Goal: Task Accomplishment & Management: Use online tool/utility

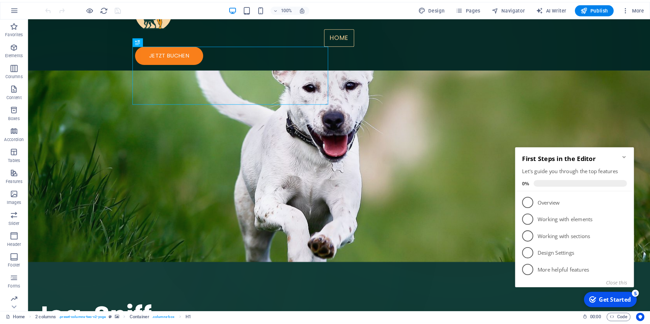
scroll to position [59, 0]
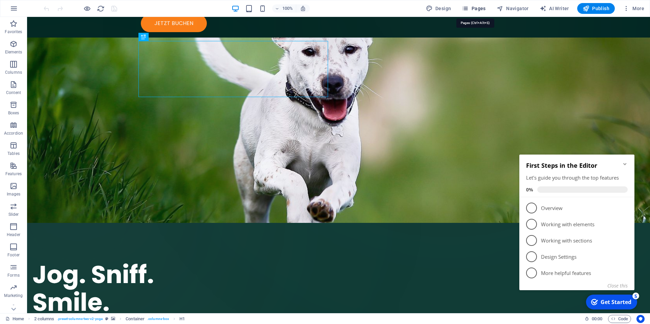
click at [475, 10] on span "Pages" at bounding box center [473, 8] width 24 height 7
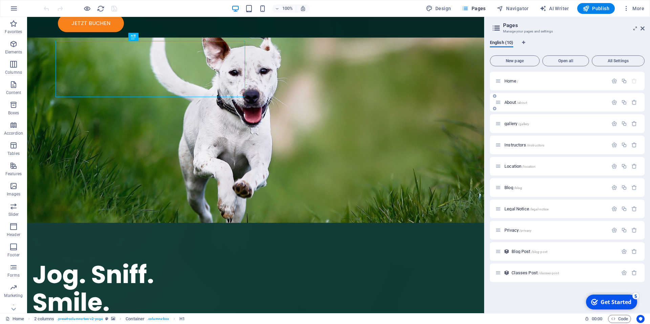
click at [518, 101] on span "/about" at bounding box center [521, 103] width 10 height 4
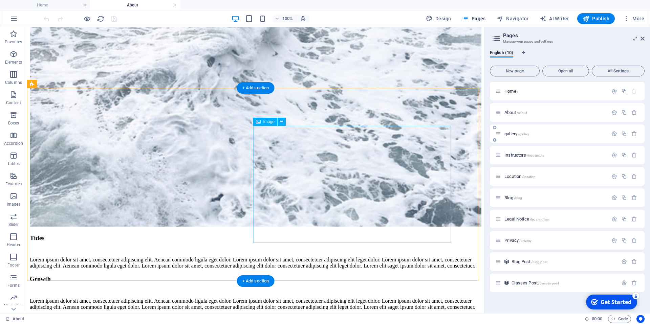
scroll to position [528, 0]
click at [550, 137] on div "gallery /gallery" at bounding box center [551, 134] width 113 height 8
click at [502, 133] on div "gallery /gallery" at bounding box center [555, 134] width 106 height 4
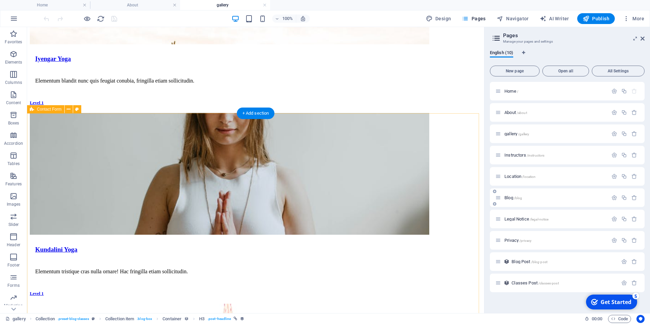
scroll to position [689, 0]
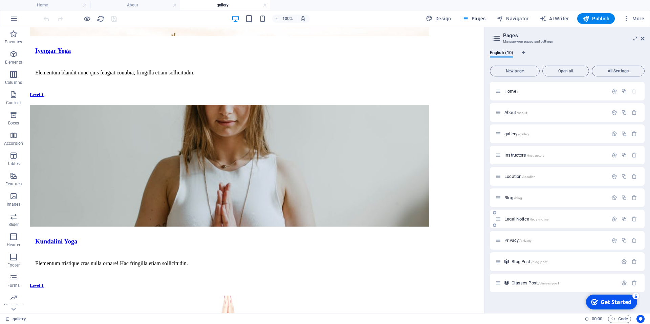
click at [516, 224] on div "Legal Notice /legal-notice" at bounding box center [567, 219] width 155 height 19
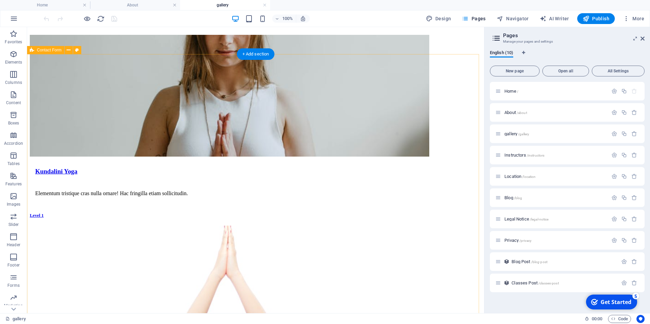
scroll to position [760, 0]
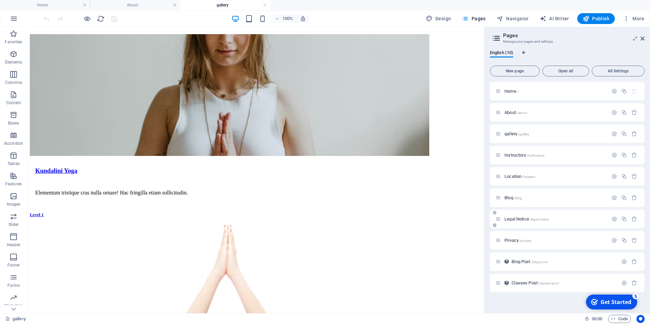
click at [514, 220] on span "Legal Notice /legal-notice" at bounding box center [526, 219] width 44 height 5
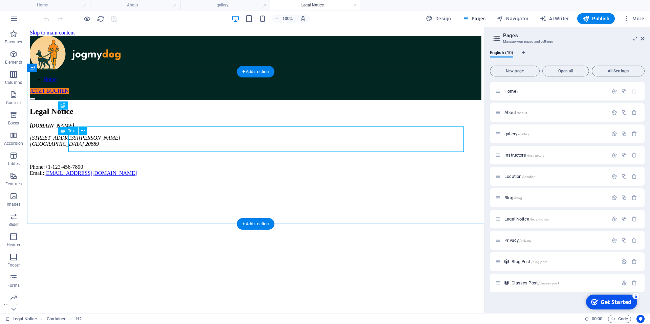
scroll to position [0, 0]
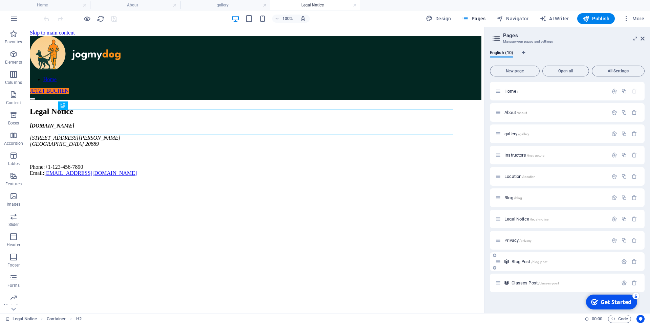
click at [529, 262] on span "Blog Post /blog-post" at bounding box center [529, 261] width 36 height 5
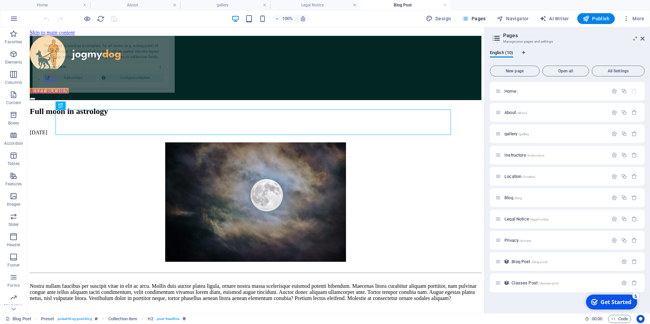
select select "687a3d2b51f5c88be20668f9"
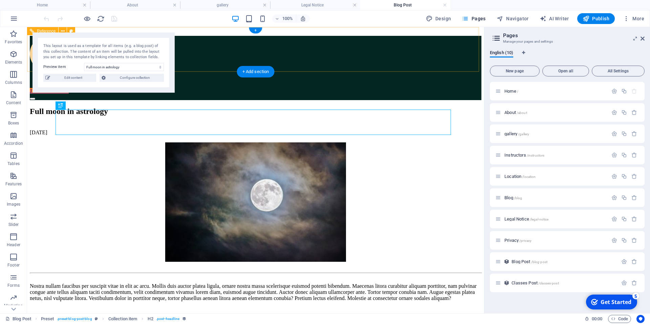
click at [225, 76] on nav "Home" at bounding box center [255, 79] width 451 height 6
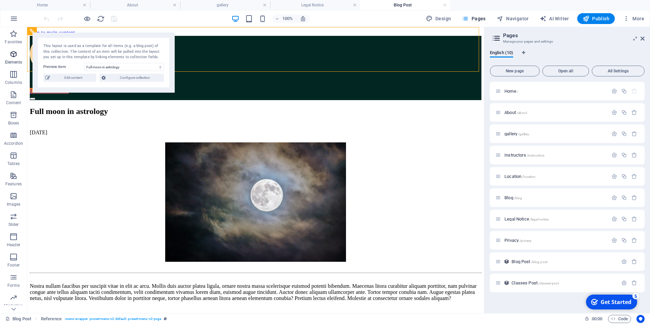
click at [12, 55] on icon "button" at bounding box center [13, 54] width 8 height 8
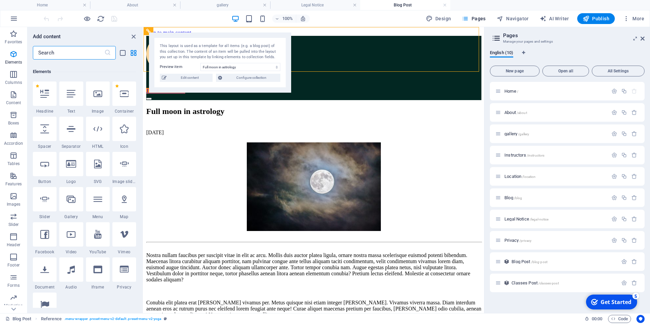
scroll to position [72, 0]
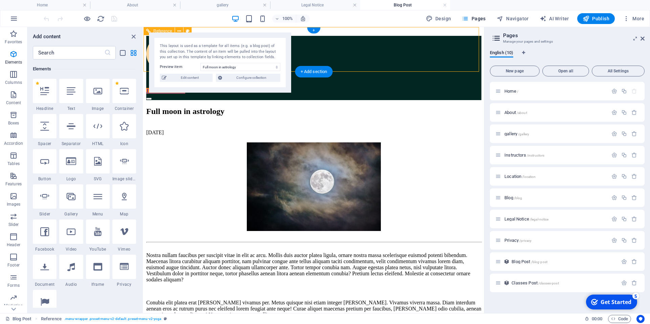
click at [313, 64] on div "Home JETZT BUCHEN" at bounding box center [313, 68] width 335 height 64
click at [187, 30] on icon at bounding box center [188, 31] width 4 height 7
select select "rem"
select select
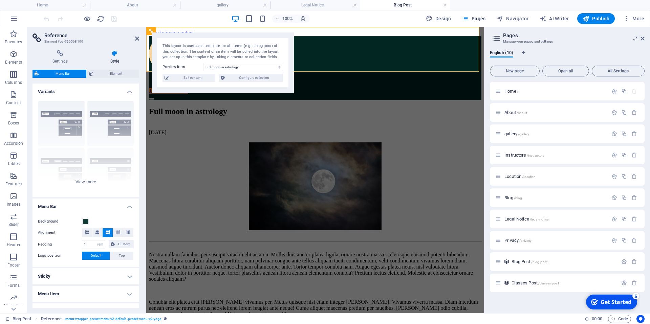
click at [629, 3] on ul "Home About gallery Legal Notice Blog Post" at bounding box center [325, 5] width 650 height 10
click at [85, 223] on span at bounding box center [85, 221] width 5 height 5
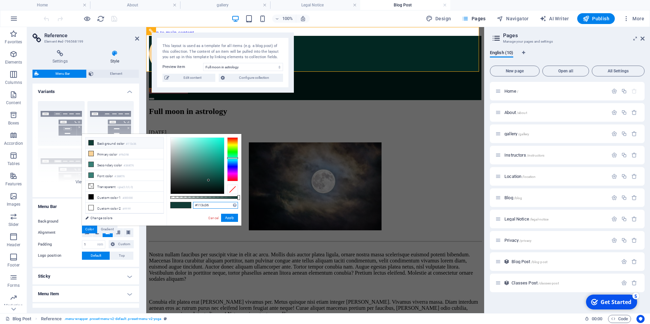
drag, startPoint x: 210, startPoint y: 206, endPoint x: 168, endPoint y: 206, distance: 41.6
click at [168, 206] on div "#113c36 Supported formats #0852ed rgb(8, 82, 237) rgba(8, 82, 237, 90%) hsv(221…" at bounding box center [203, 229] width 75 height 190
paste input "022722"
click at [229, 218] on button "Apply" at bounding box center [229, 218] width 17 height 8
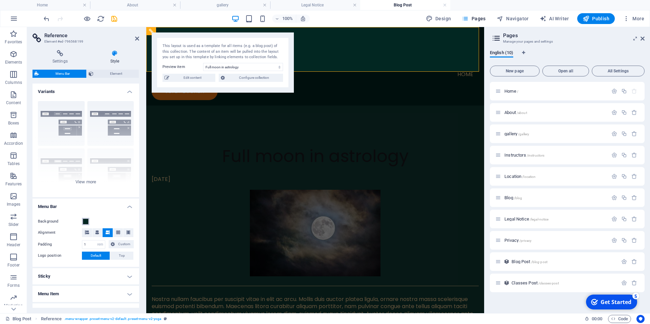
click at [84, 221] on span at bounding box center [85, 221] width 5 height 5
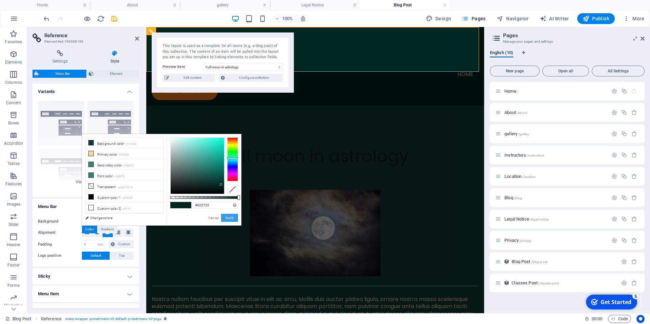
click at [228, 217] on button "Apply" at bounding box center [229, 218] width 17 height 8
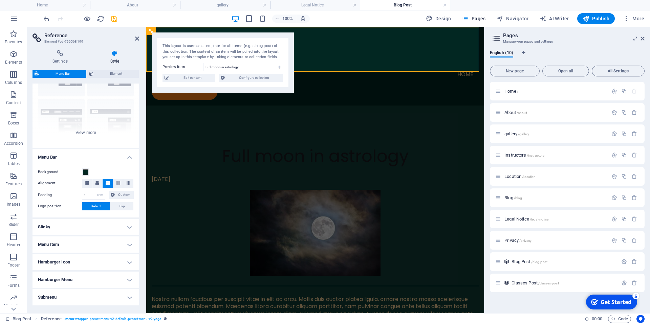
scroll to position [74, 0]
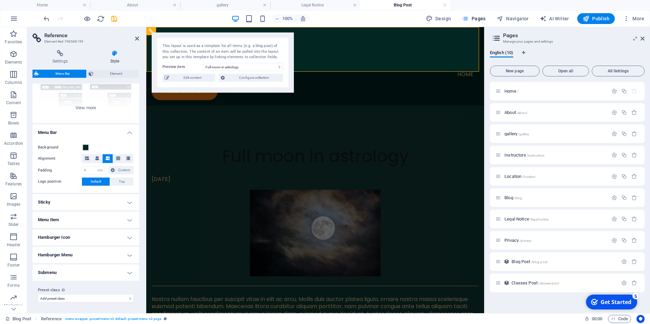
click at [629, 54] on div "English (10)" at bounding box center [567, 56] width 155 height 13
click at [629, 44] on header "Pages Manage your pages and settings" at bounding box center [567, 36] width 153 height 18
click at [629, 52] on div "English (10)" at bounding box center [567, 56] width 155 height 13
click at [629, 48] on div "English (10) New page Open all All Settings Home / About /about gallery /galler…" at bounding box center [566, 179] width 165 height 269
click at [629, 36] on icon at bounding box center [642, 38] width 4 height 5
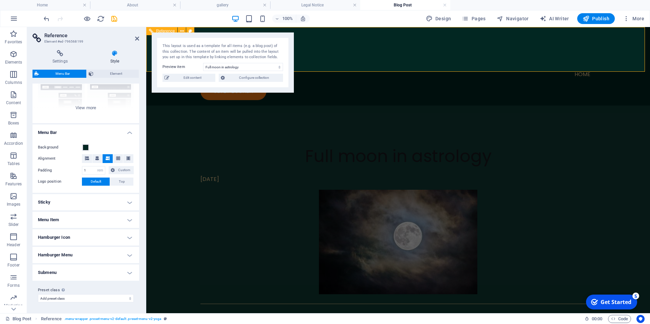
click at [166, 30] on span "Reference" at bounding box center [165, 31] width 19 height 4
click at [392, 66] on nav "Home" at bounding box center [397, 74] width 395 height 16
click at [428, 66] on nav "Home" at bounding box center [397, 74] width 395 height 16
click at [188, 30] on icon at bounding box center [190, 31] width 4 height 7
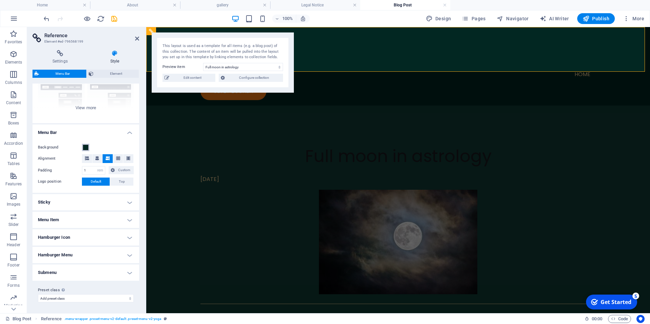
click at [85, 146] on span at bounding box center [85, 147] width 5 height 5
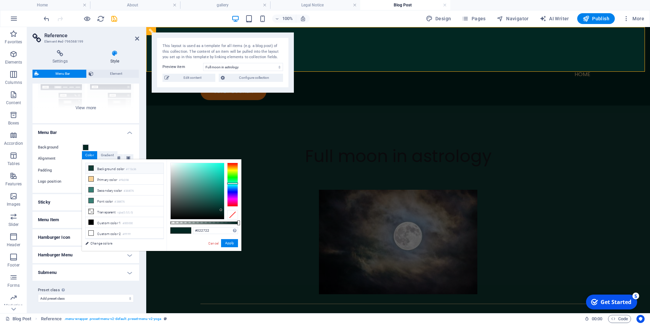
click at [93, 169] on icon at bounding box center [91, 168] width 5 height 5
drag, startPoint x: 191, startPoint y: 231, endPoint x: 178, endPoint y: 231, distance: 13.2
click at [177, 231] on div "#113c36 Supported formats #0852ed rgb(8, 82, 237) rgba(8, 82, 237, 90%) hsv(221…" at bounding box center [203, 254] width 75 height 190
paste input "022722"
type input "#022722"
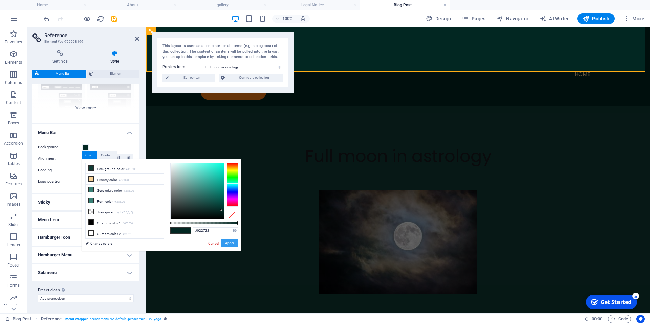
click at [232, 245] on button "Apply" at bounding box center [229, 243] width 17 height 8
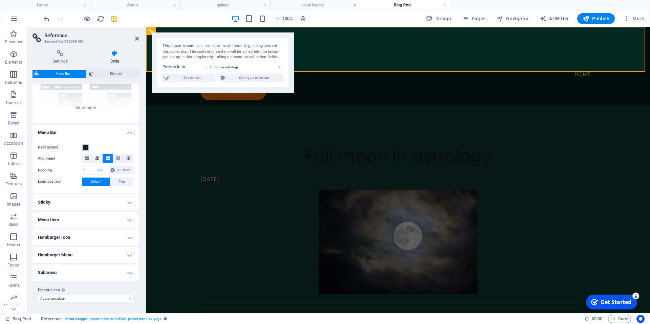
click at [86, 147] on span at bounding box center [85, 147] width 5 height 5
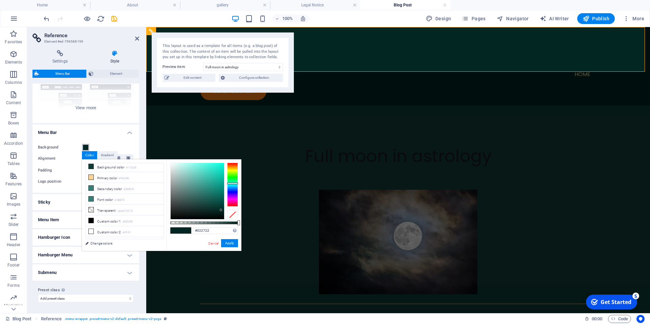
scroll to position [0, 0]
click at [68, 134] on h4 "Menu Bar" at bounding box center [85, 130] width 107 height 12
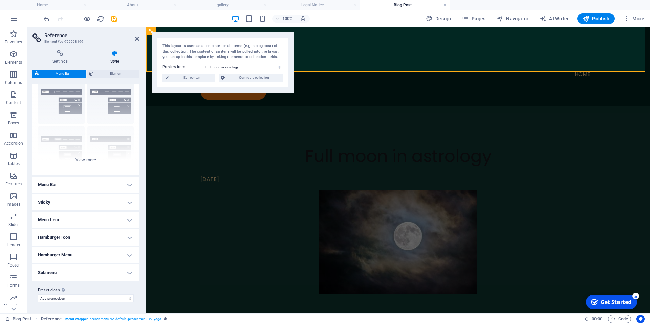
click at [48, 217] on h4 "Menu Item" at bounding box center [85, 220] width 107 height 16
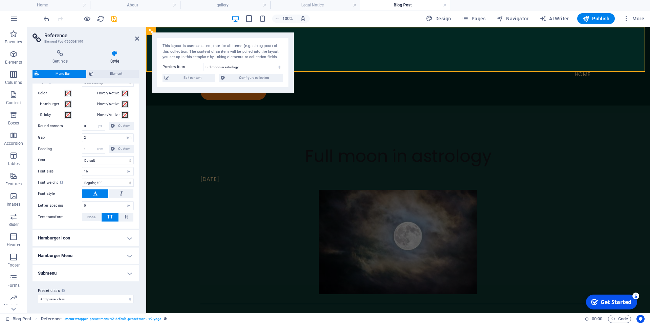
scroll to position [186, 0]
drag, startPoint x: 375, startPoint y: 31, endPoint x: 438, endPoint y: 85, distance: 83.0
click at [375, 31] on div "Home JETZT BUCHEN" at bounding box center [397, 66] width 503 height 78
click at [214, 67] on select "Full moon in astrology What you should do for your Mental Health How Ayurved Ca…" at bounding box center [243, 67] width 80 height 8
click at [203, 63] on select "Full moon in astrology What you should do for your Mental Health How Ayurved Ca…" at bounding box center [243, 67] width 80 height 8
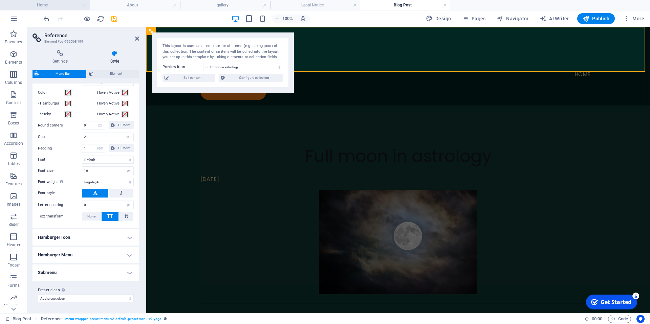
click at [60, 6] on h4 "Home" at bounding box center [45, 4] width 90 height 7
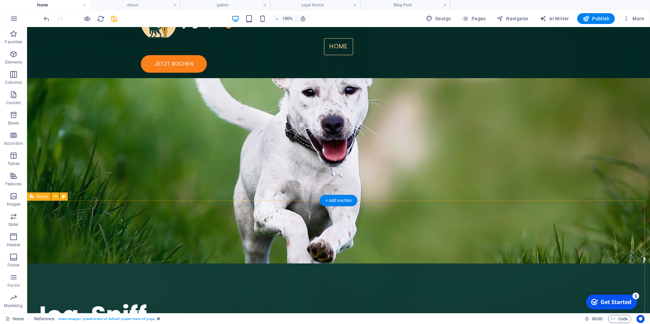
scroll to position [0, 0]
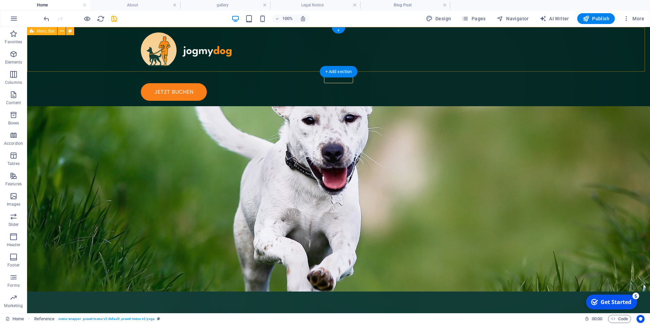
click at [54, 57] on div "Home JETZT BUCHEN" at bounding box center [338, 66] width 622 height 79
click at [72, 32] on button at bounding box center [70, 31] width 8 height 8
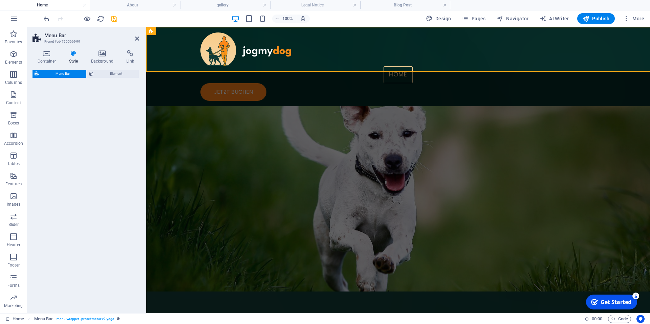
select select "rem"
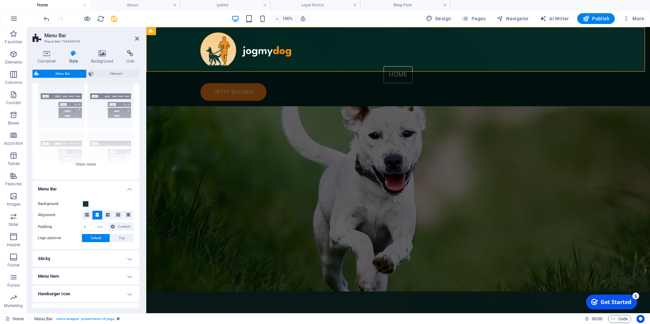
scroll to position [50, 0]
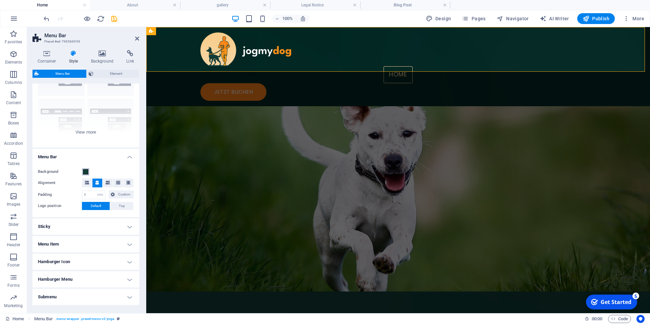
click at [86, 169] on span at bounding box center [85, 171] width 5 height 5
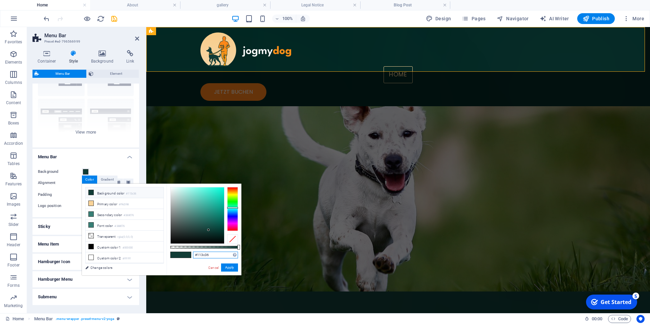
click at [205, 255] on input "#113c36" at bounding box center [215, 255] width 45 height 7
click at [206, 255] on input "#113c36" at bounding box center [215, 255] width 45 height 7
paste input "022722"
click at [228, 268] on button "Apply" at bounding box center [229, 268] width 17 height 8
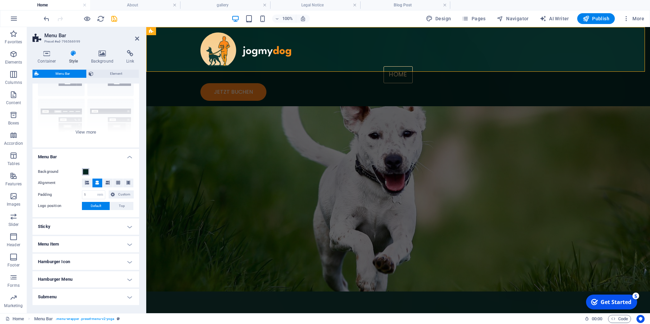
click at [85, 170] on span at bounding box center [85, 171] width 5 height 5
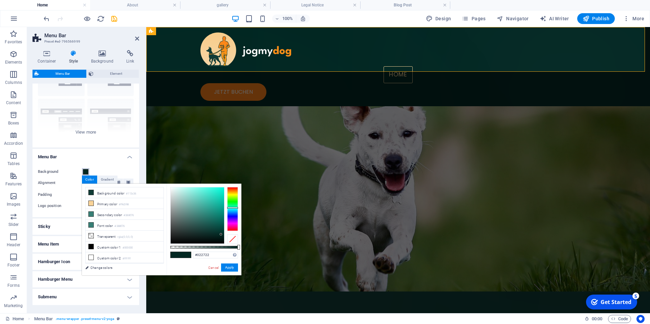
click at [85, 170] on span at bounding box center [85, 171] width 5 height 5
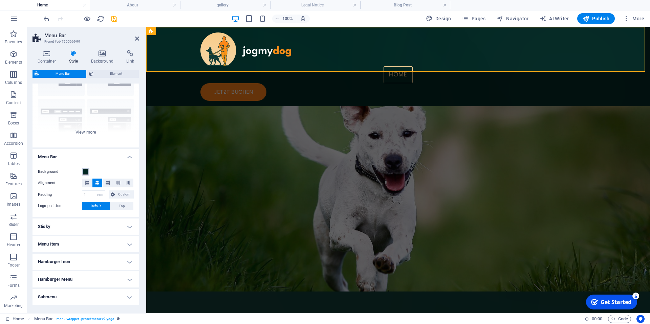
click at [88, 172] on span at bounding box center [85, 171] width 5 height 5
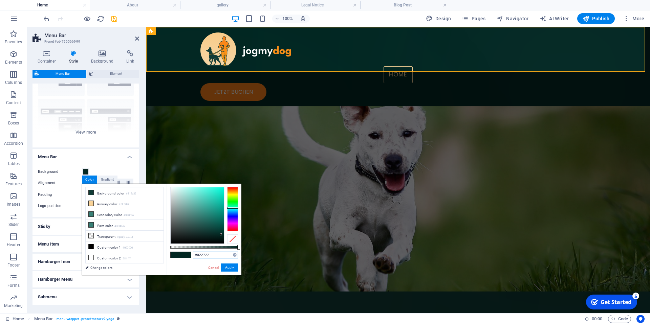
drag, startPoint x: 213, startPoint y: 256, endPoint x: 188, endPoint y: 256, distance: 25.0
click at [188, 256] on div "#022722 Supported formats #0852ed rgb(8, 82, 237) rgba(8, 82, 237, 90%) hsv(221…" at bounding box center [203, 279] width 75 height 190
paste input "text"
type input "#022722"
click at [230, 264] on button "Apply" at bounding box center [229, 268] width 17 height 8
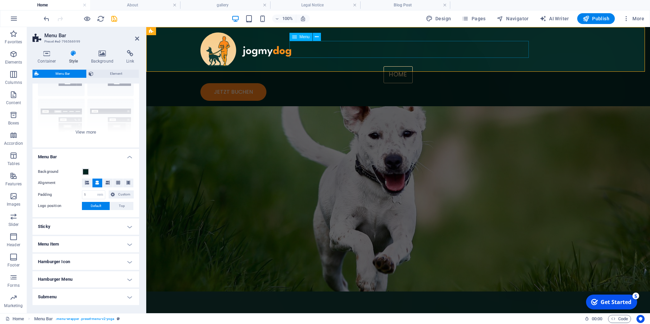
click at [336, 66] on nav "Home" at bounding box center [397, 74] width 395 height 17
click at [600, 6] on ul "Home About gallery Legal Notice Blog Post" at bounding box center [325, 5] width 650 height 10
click at [592, 20] on span "Publish" at bounding box center [595, 18] width 27 height 7
